Goal: Navigation & Orientation: Find specific page/section

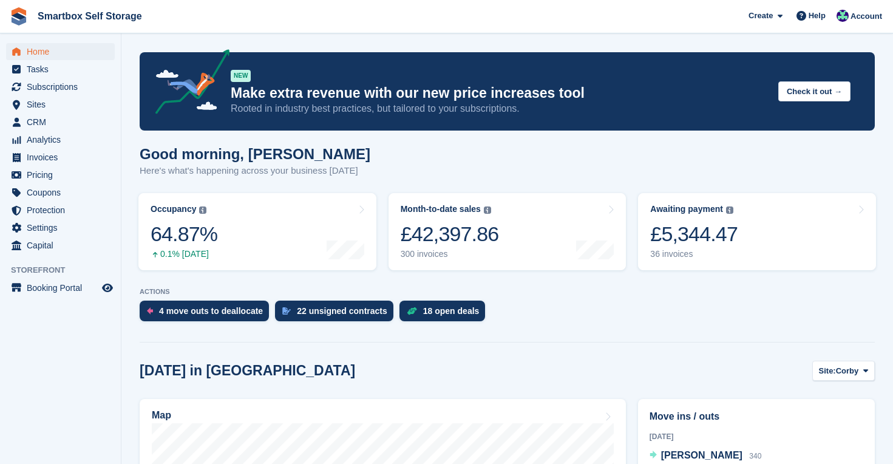
scroll to position [222, 0]
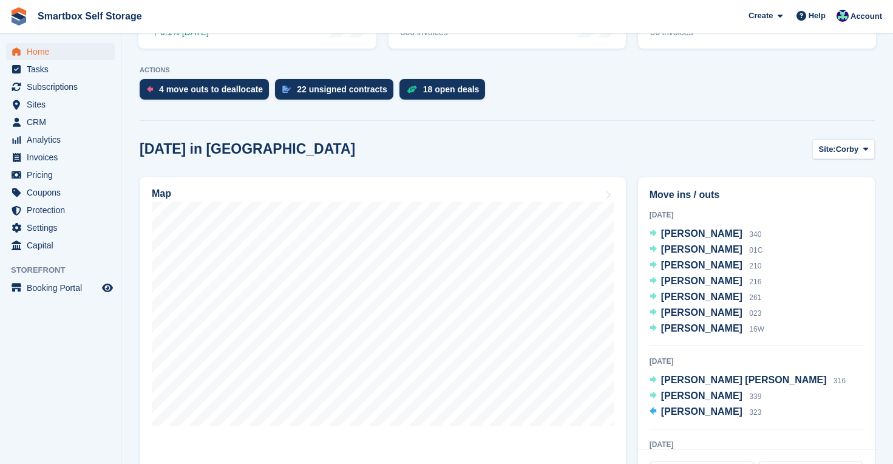
click at [47, 49] on span "Home" at bounding box center [63, 51] width 73 height 17
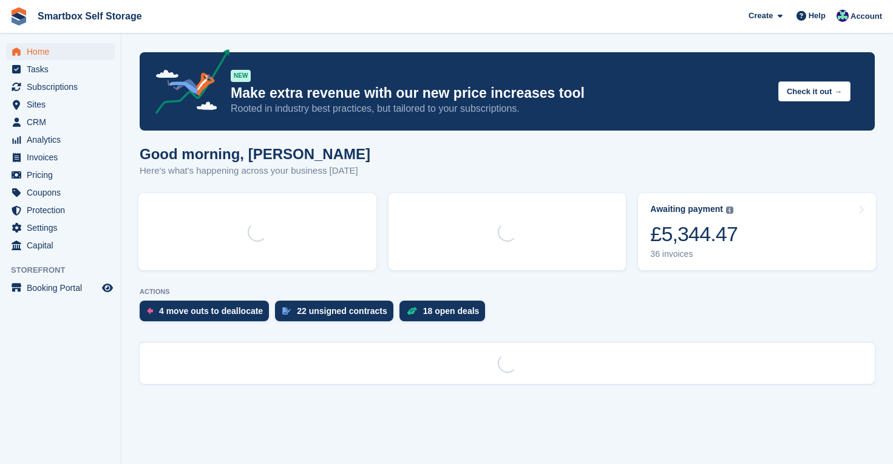
scroll to position [0, 0]
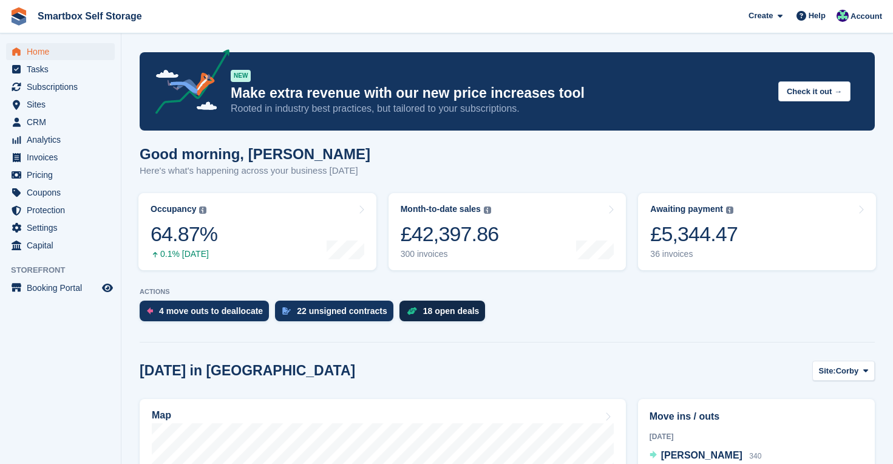
click at [448, 312] on div "18 open deals" at bounding box center [451, 311] width 56 height 10
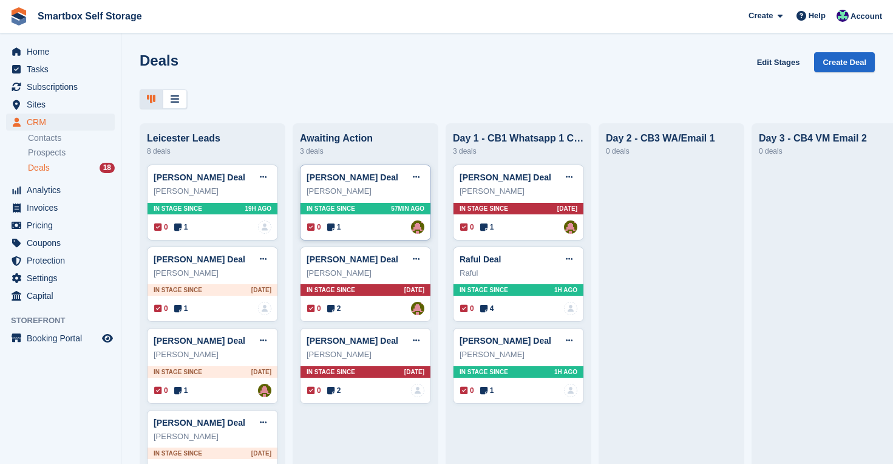
click at [403, 214] on div "In stage since 57MIN AGO" at bounding box center [366, 209] width 130 height 12
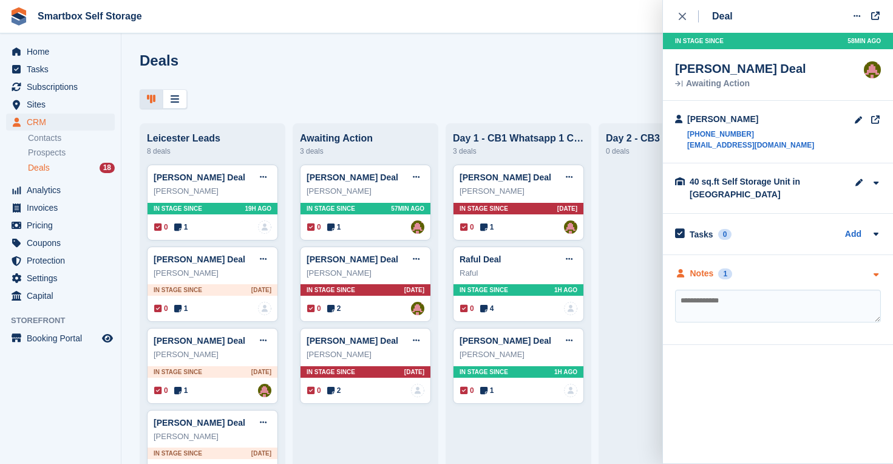
click at [710, 273] on div "Notes" at bounding box center [703, 273] width 24 height 13
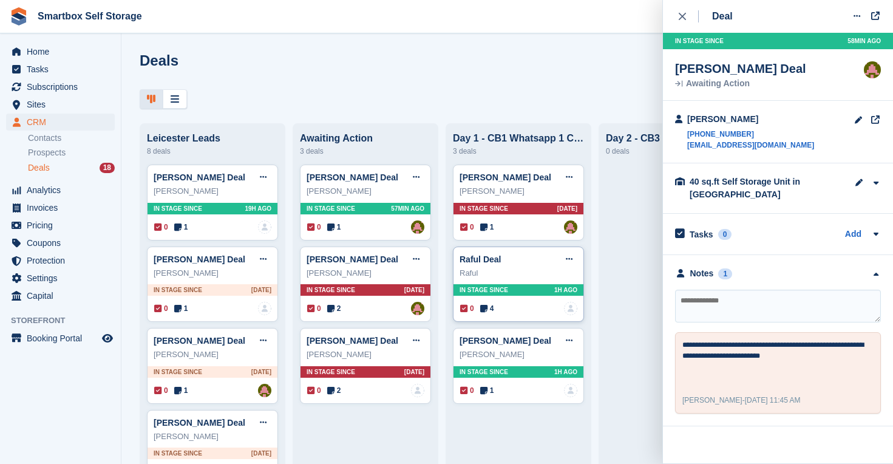
click at [506, 285] on span "In stage since" at bounding box center [484, 289] width 49 height 9
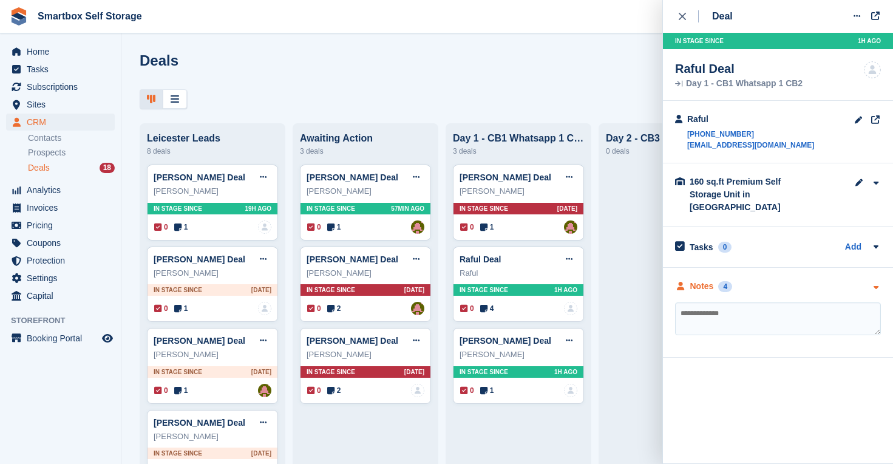
click at [694, 280] on div "Notes" at bounding box center [703, 286] width 24 height 13
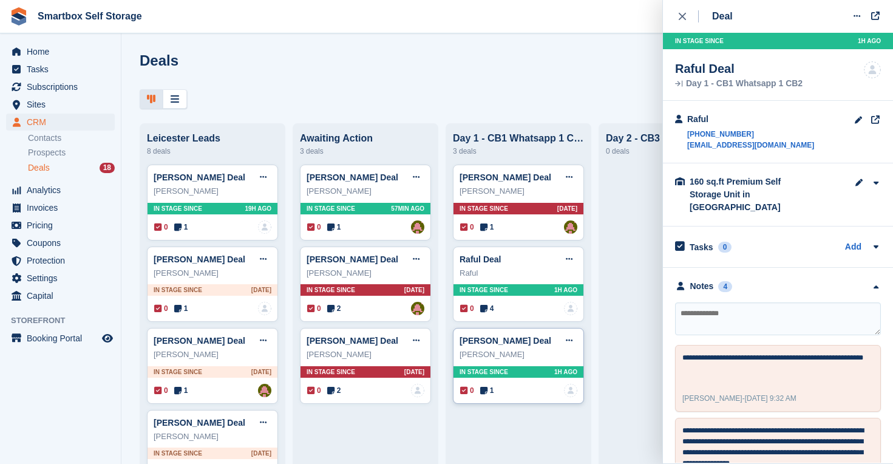
click at [501, 369] on span "In stage since" at bounding box center [484, 371] width 49 height 9
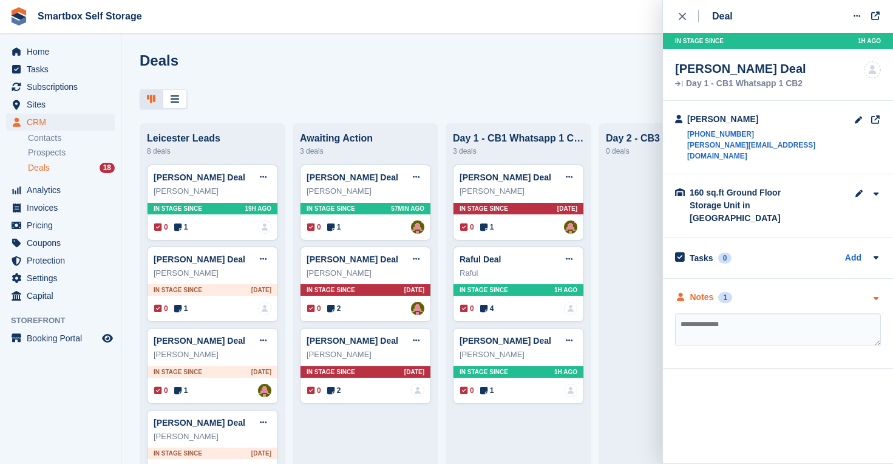
click at [700, 291] on div "Notes" at bounding box center [703, 297] width 24 height 13
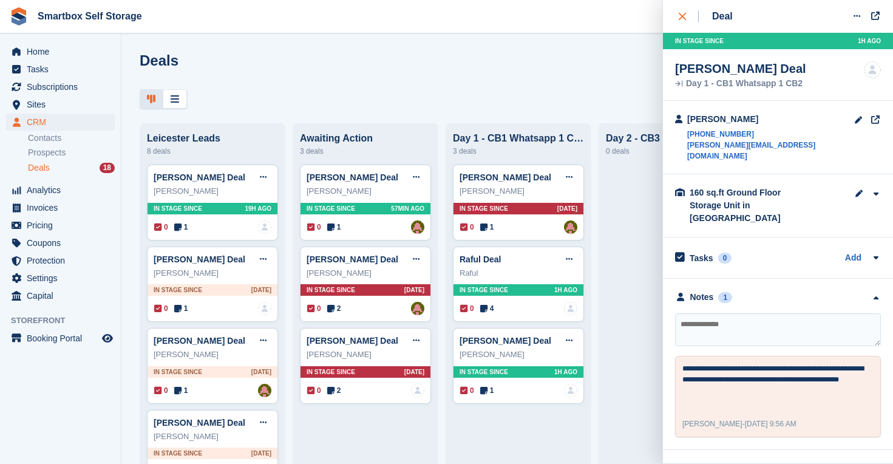
click at [684, 15] on icon "close" at bounding box center [682, 16] width 7 height 7
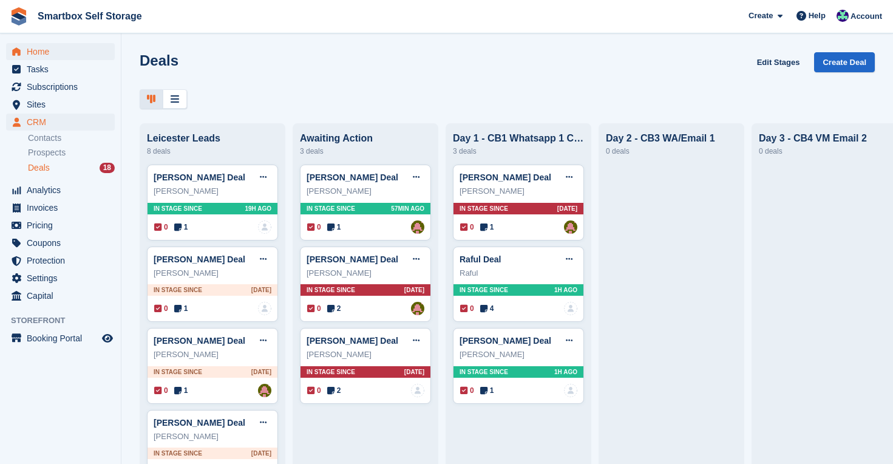
click at [38, 50] on span "Home" at bounding box center [63, 51] width 73 height 17
